Goal: Information Seeking & Learning: Learn about a topic

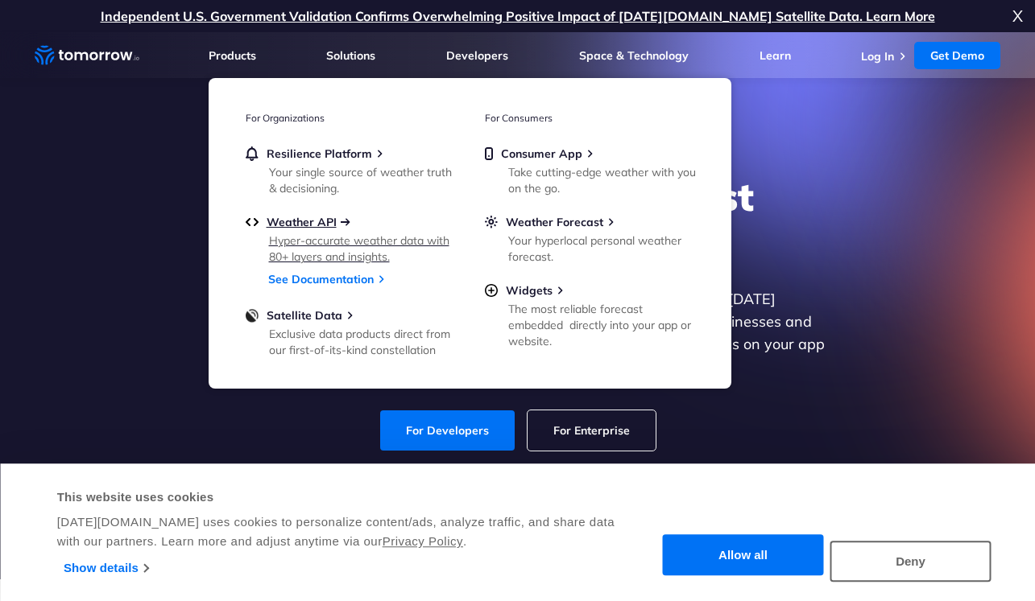
click at [324, 220] on span "Weather API" at bounding box center [301, 222] width 70 height 14
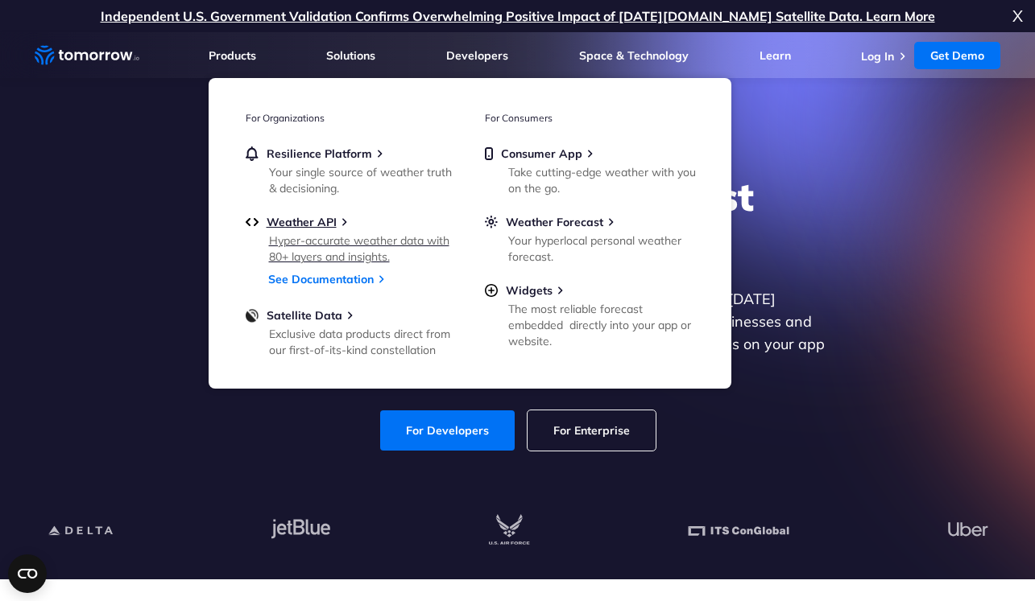
click at [307, 258] on div "Hyper-accurate weather data with 80+ layers and insights." at bounding box center [363, 249] width 188 height 32
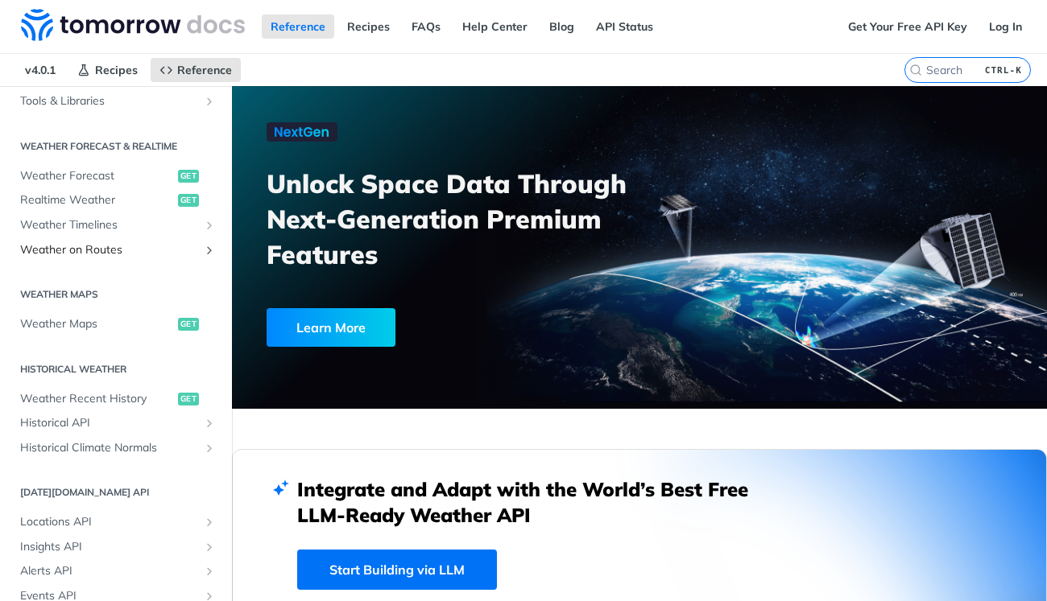
scroll to position [147, 0]
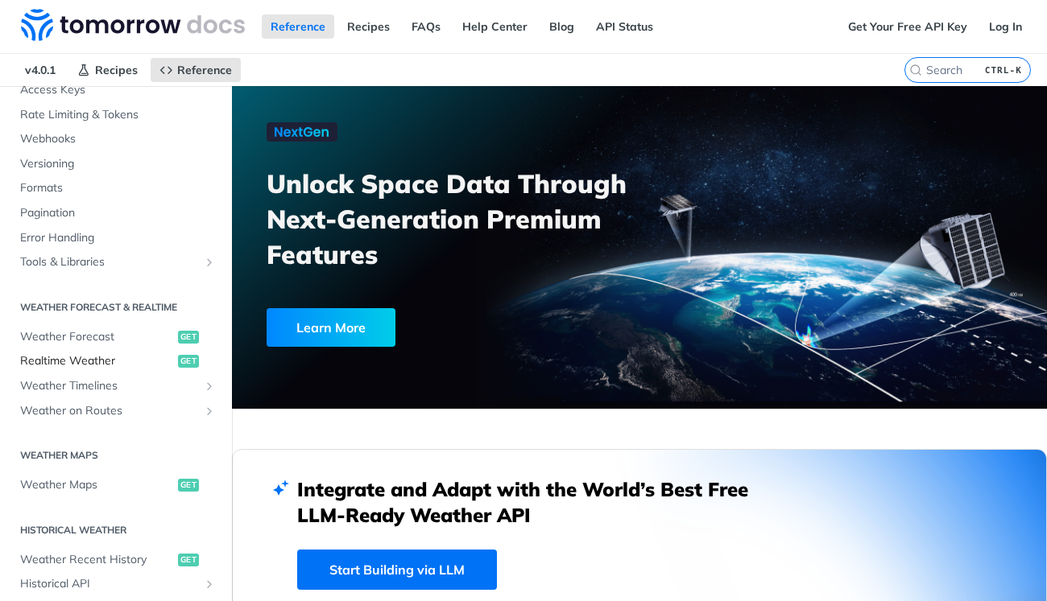
click at [94, 363] on span "Realtime Weather" at bounding box center [97, 361] width 154 height 16
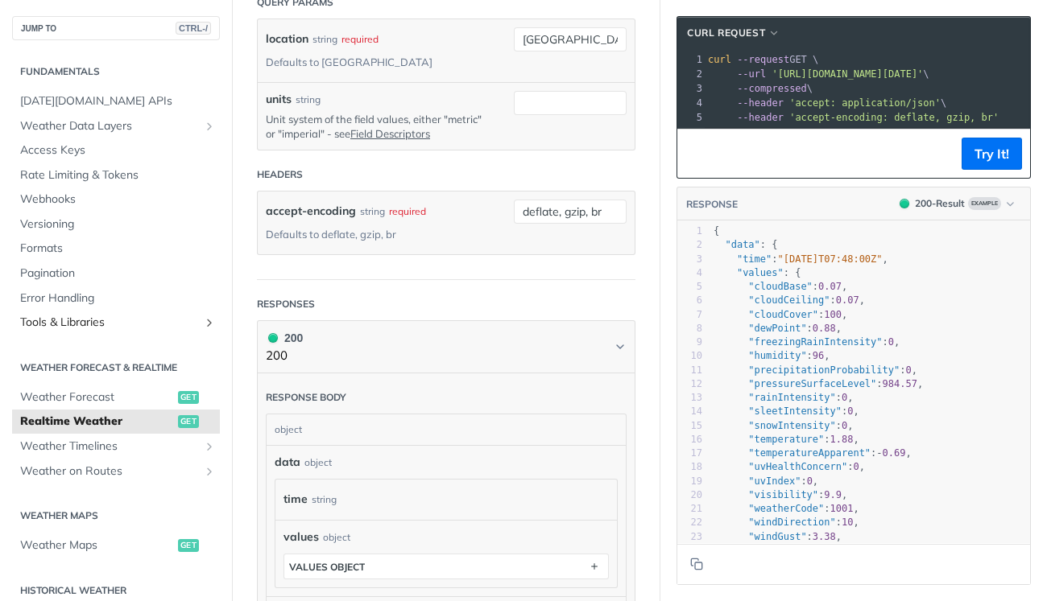
click at [54, 320] on span "Tools & Libraries" at bounding box center [109, 323] width 179 height 16
